Goal: Task Accomplishment & Management: Manage account settings

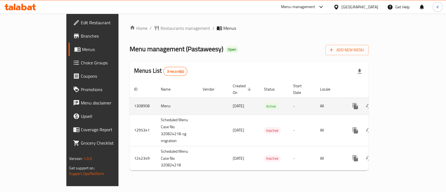
click at [399, 103] on icon "enhanced table" at bounding box center [395, 106] width 7 height 7
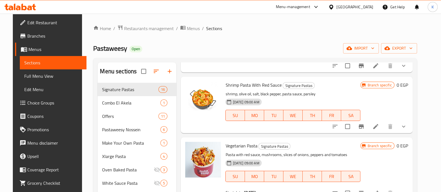
scroll to position [82, 0]
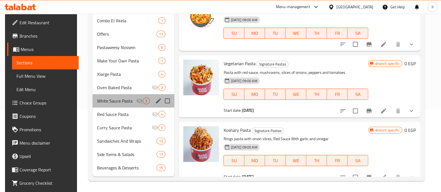
click at [114, 107] on div "White Sauce Pasta 5" at bounding box center [134, 100] width 82 height 13
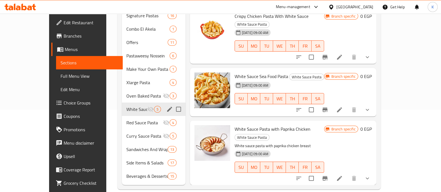
scroll to position [105, 0]
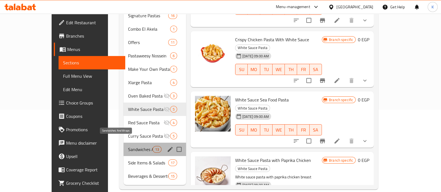
click at [128, 146] on span "Sandwiches And Wraps" at bounding box center [140, 149] width 25 height 7
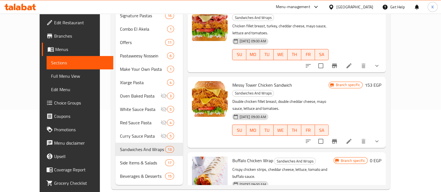
scroll to position [491, 0]
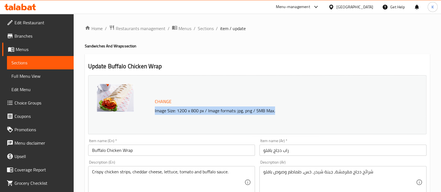
drag, startPoint x: 154, startPoint y: 111, endPoint x: 284, endPoint y: 111, distance: 129.4
click at [284, 111] on p "Image Size: 1200 x 800 px / Image formats: jpg, png / 5MB Max." at bounding box center [273, 110] width 241 height 7
copy p "Image Size: 1200 x 800 px / Image formats: jpg, png / 5MB Max."
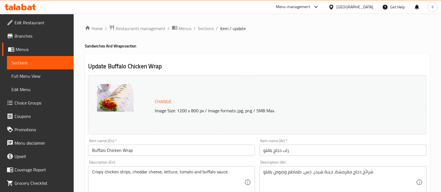
click at [310, 6] on div "Menu-management" at bounding box center [293, 7] width 34 height 7
click at [310, 35] on div "Agent Campaigns Center" at bounding box center [288, 37] width 51 height 13
